Goal: Task Accomplishment & Management: Complete application form

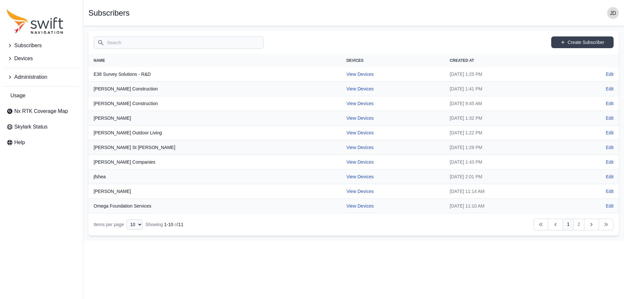
click at [19, 45] on span "Subscribers" at bounding box center [27, 46] width 27 height 8
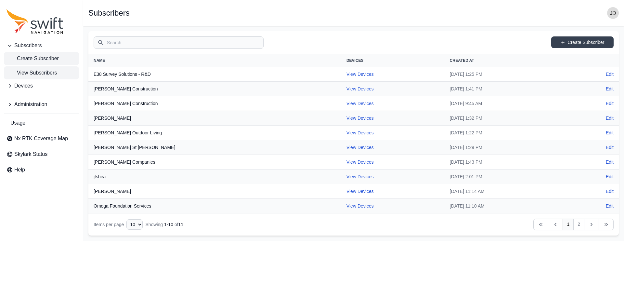
click at [31, 55] on span "Create Subscriber" at bounding box center [32, 59] width 52 height 8
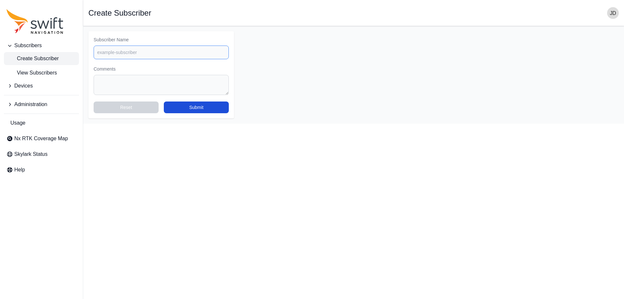
click at [185, 59] on input "Subscriber Name" at bounding box center [161, 52] width 135 height 14
type input "[PERSON_NAME]"
click at [192, 105] on button "Submit" at bounding box center [196, 107] width 65 height 12
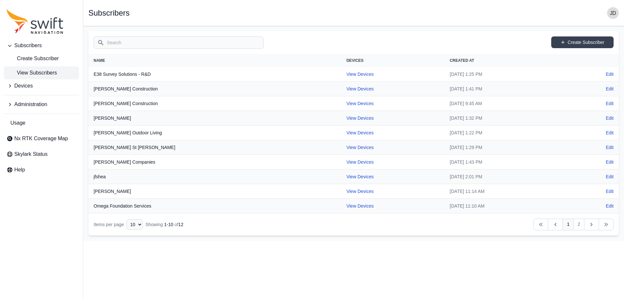
click at [48, 84] on button "Devices" at bounding box center [41, 85] width 75 height 13
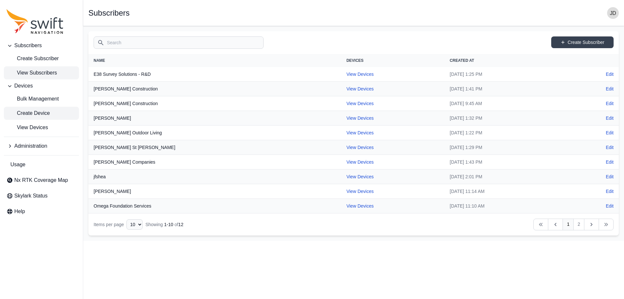
click at [43, 113] on span "Create Device" at bounding box center [27, 113] width 43 height 8
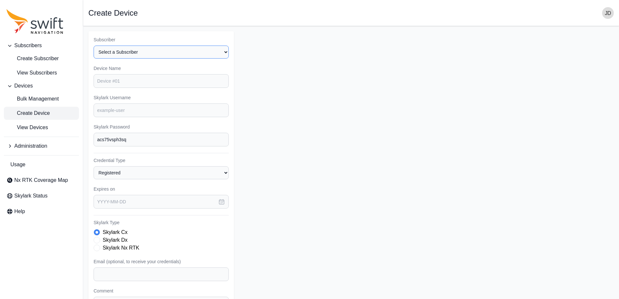
click at [164, 47] on select "Select a Subscriber E38 Survey Solutions - R&D [PERSON_NAME] Construction [PERS…" at bounding box center [161, 51] width 135 height 13
select select "3ace31de-0f92-43c6-9c9b-2f45a0c59abb"
click at [94, 45] on select "Select a Subscriber E38 Survey Solutions - R&D [PERSON_NAME] Construction [PERS…" at bounding box center [161, 51] width 135 height 13
click at [147, 88] on div "Subscriber Select a Subscriber E38 Survey Solutions - R&D [PERSON_NAME] Constru…" at bounding box center [161, 195] width 146 height 328
click at [145, 85] on input "Device Name" at bounding box center [161, 81] width 135 height 14
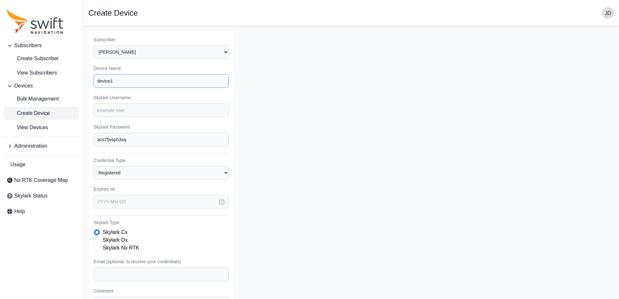
type input "device1"
type input "robfoster1"
click at [153, 177] on select "Registered Preprovisioned" at bounding box center [161, 172] width 135 height 13
click at [150, 177] on select "Registered Preprovisioned" at bounding box center [161, 172] width 135 height 13
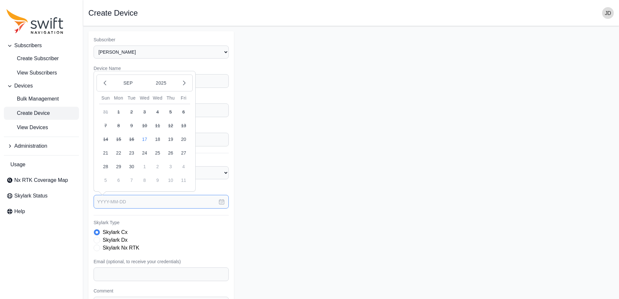
click at [146, 200] on input "text" at bounding box center [161, 202] width 135 height 14
click at [186, 83] on icon "button" at bounding box center [184, 83] width 6 height 6
click at [173, 140] on button "17" at bounding box center [170, 139] width 13 height 13
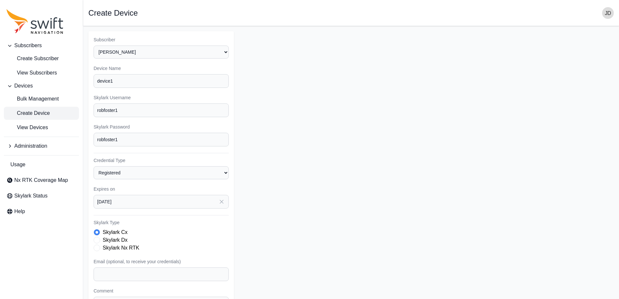
type input "[DATE]"
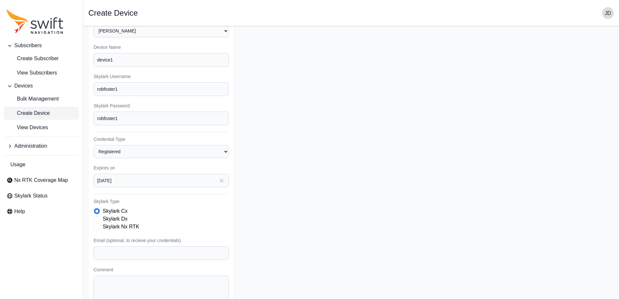
scroll to position [32, 0]
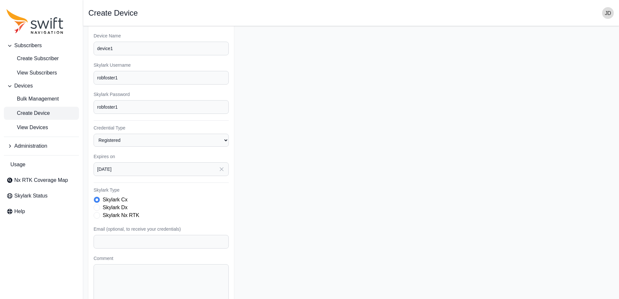
click at [125, 215] on label "Skylark Nx RTK" at bounding box center [121, 215] width 37 height 8
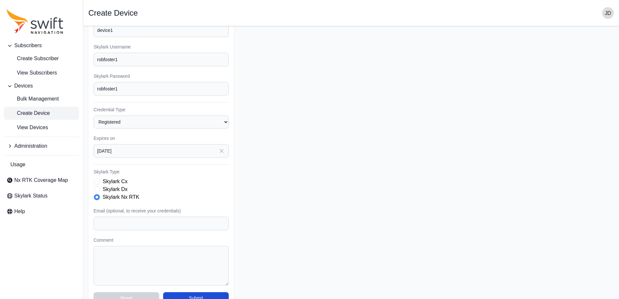
scroll to position [66, 0]
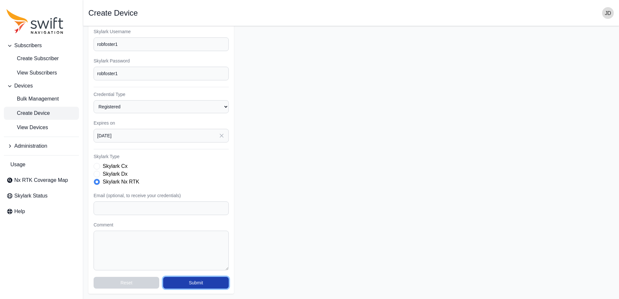
click at [187, 286] on button "Submit" at bounding box center [196, 282] width 66 height 12
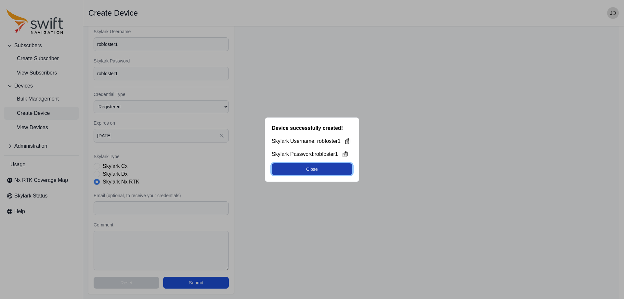
click at [331, 167] on button "Close" at bounding box center [312, 169] width 81 height 12
